Goal: Task Accomplishment & Management: Use online tool/utility

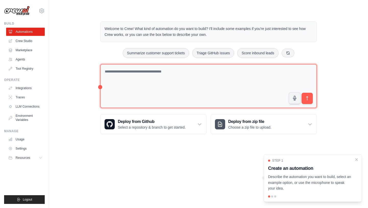
click at [148, 81] on textarea at bounding box center [208, 86] width 217 height 44
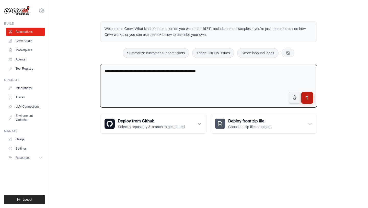
type textarea "**********"
click at [310, 100] on button "submit" at bounding box center [307, 98] width 12 height 12
click at [20, 8] on img at bounding box center [17, 11] width 26 height 10
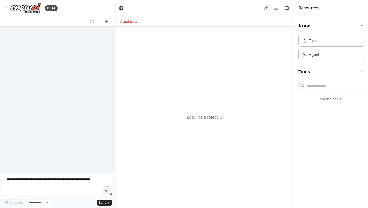
select select "****"
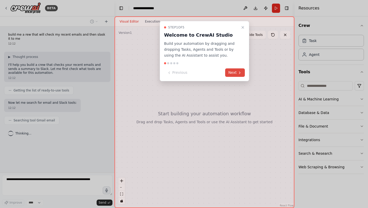
click at [236, 74] on button "Next" at bounding box center [235, 72] width 20 height 8
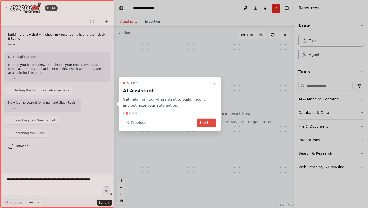
click at [206, 124] on button "Next" at bounding box center [207, 122] width 20 height 8
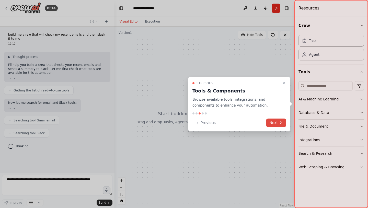
click at [276, 125] on button "Next" at bounding box center [276, 122] width 20 height 8
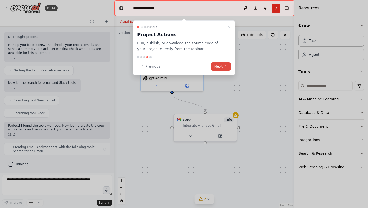
scroll to position [24, 0]
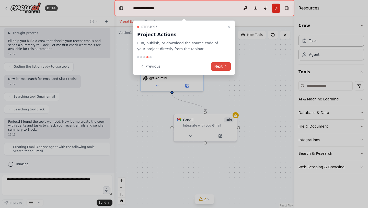
click at [224, 63] on button "Next" at bounding box center [221, 66] width 20 height 8
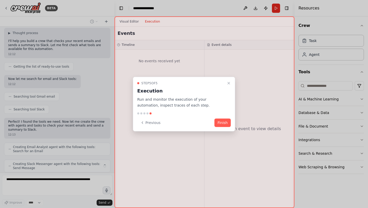
scroll to position [41, 0]
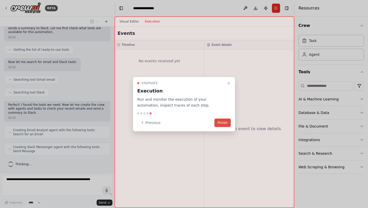
click at [225, 122] on button "Finish" at bounding box center [223, 122] width 16 height 8
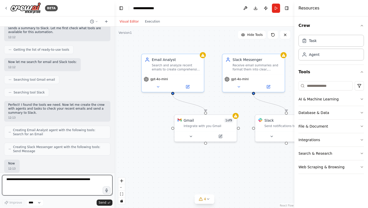
scroll to position [71, 0]
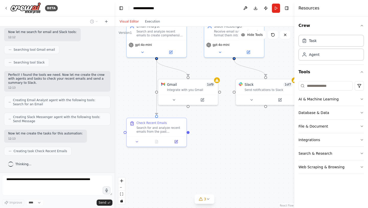
drag, startPoint x: 255, startPoint y: 172, endPoint x: 236, endPoint y: 135, distance: 42.0
click at [236, 135] on div ".deletable-edge-delete-btn { width: 20px; height: 20px; border: 0px solid #ffff…" at bounding box center [205, 117] width 180 height 181
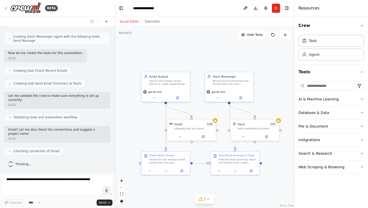
scroll to position [164, 0]
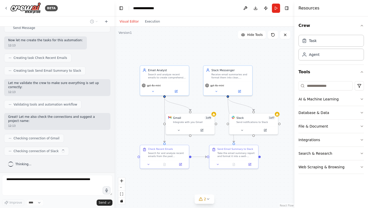
drag, startPoint x: 280, startPoint y: 57, endPoint x: 273, endPoint y: 81, distance: 25.1
click at [273, 81] on div ".deletable-edge-delete-btn { width: 20px; height: 20px; border: 0px solid #ffff…" at bounding box center [205, 117] width 180 height 181
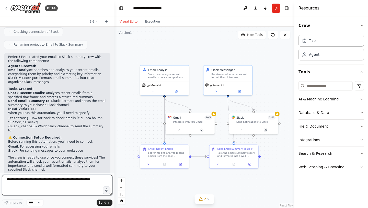
scroll to position [288, 0]
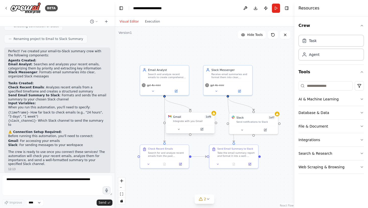
click at [192, 120] on div "Integrate with you Gmail" at bounding box center [192, 120] width 39 height 3
click at [181, 131] on div at bounding box center [192, 129] width 49 height 8
click at [180, 128] on icon at bounding box center [180, 128] width 3 height 3
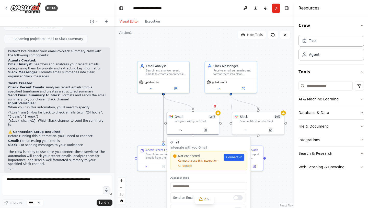
click at [135, 115] on div ".deletable-edge-delete-btn { width: 20px; height: 20px; border: 0px solid #ffff…" at bounding box center [205, 117] width 180 height 181
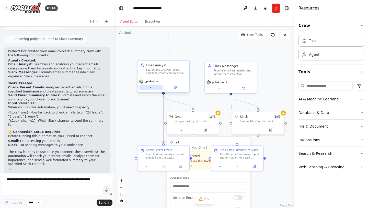
click at [154, 88] on button at bounding box center [151, 87] width 24 height 5
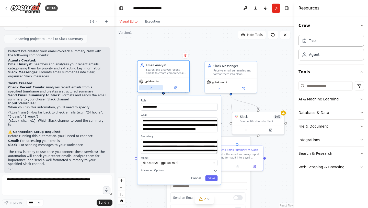
click at [153, 88] on icon at bounding box center [151, 87] width 3 height 3
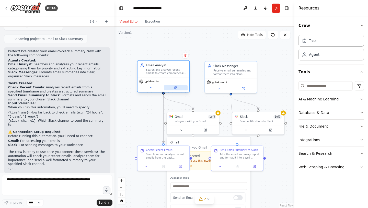
click at [177, 88] on icon at bounding box center [175, 87] width 3 height 3
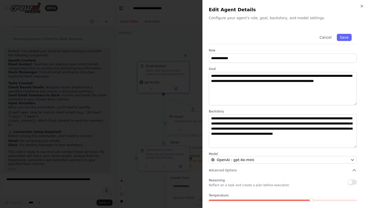
scroll to position [24, 0]
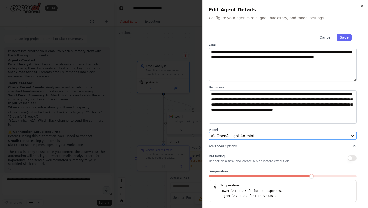
click at [326, 134] on div "OpenAI - gpt-4o-mini" at bounding box center [279, 135] width 137 height 5
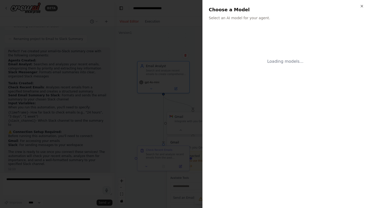
scroll to position [0, 0]
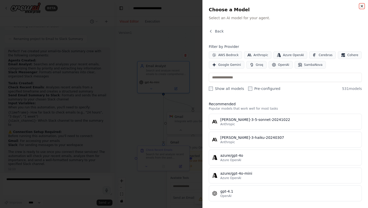
click at [362, 6] on icon "button" at bounding box center [362, 6] width 2 height 2
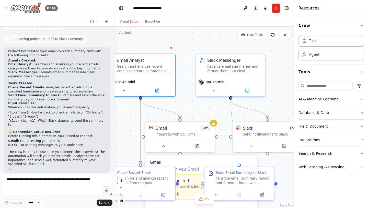
click at [28, 7] on img at bounding box center [25, 8] width 31 height 12
